Goal: Navigation & Orientation: Find specific page/section

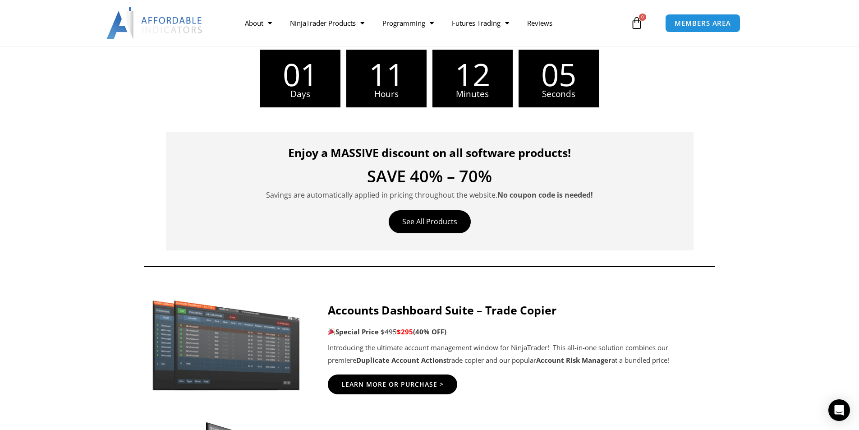
scroll to position [226, 0]
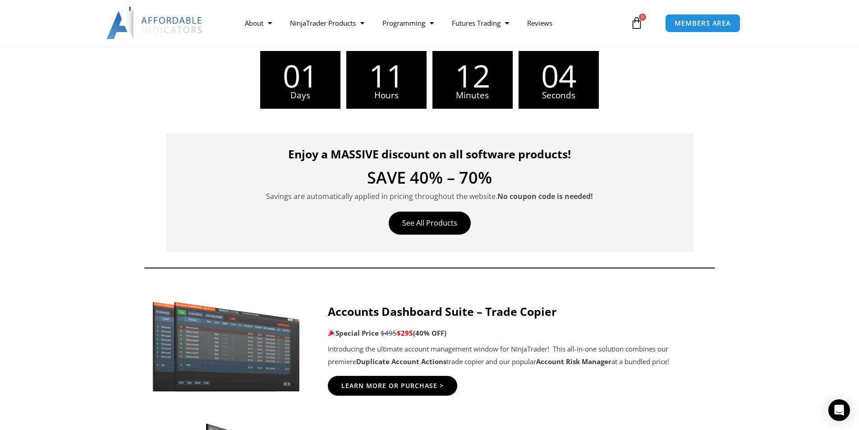
click at [422, 220] on link "See All Products" at bounding box center [430, 223] width 82 height 23
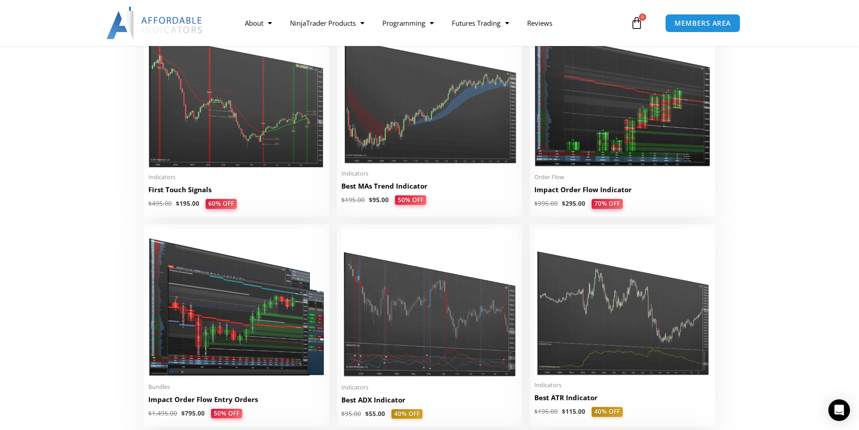
scroll to position [1624, 0]
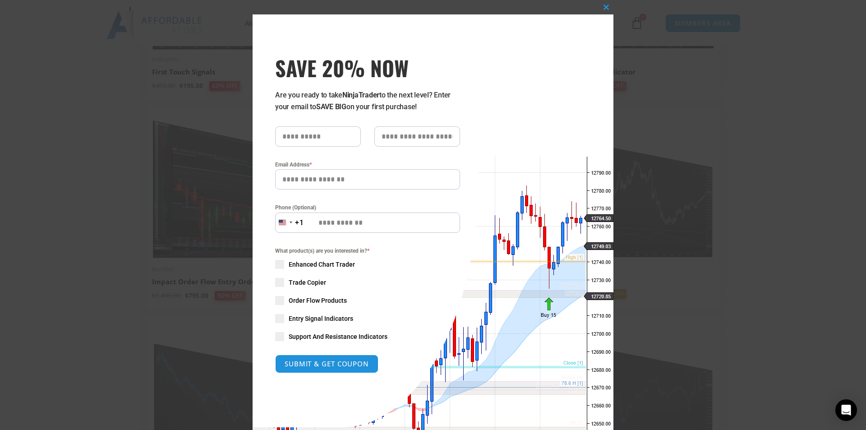
click at [815, 143] on div "Close this module SAVE 20% NOW Are you ready to take NinjaTrader to the next le…" at bounding box center [433, 215] width 866 height 430
